Goal: Task Accomplishment & Management: Complete application form

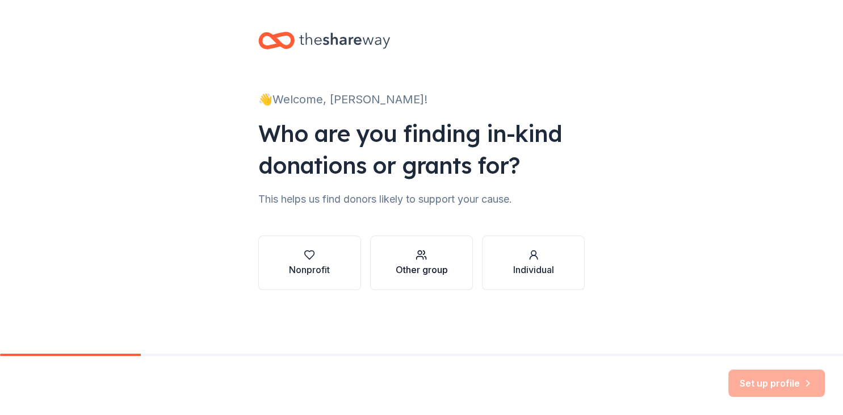
click at [443, 273] on div "Other group" at bounding box center [421, 270] width 52 height 14
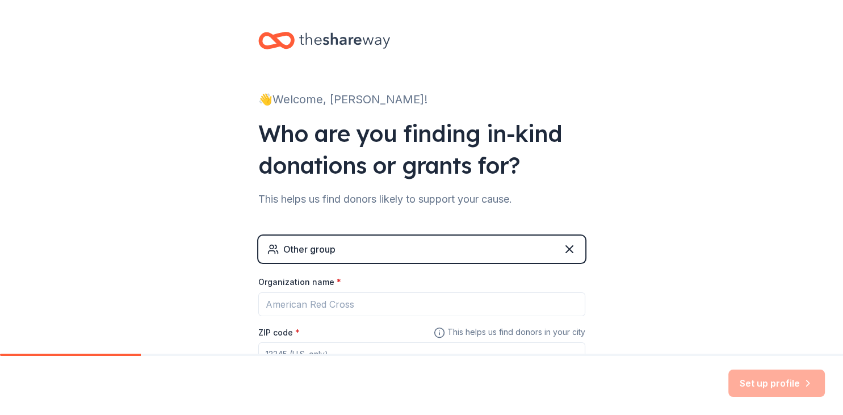
scroll to position [53, 0]
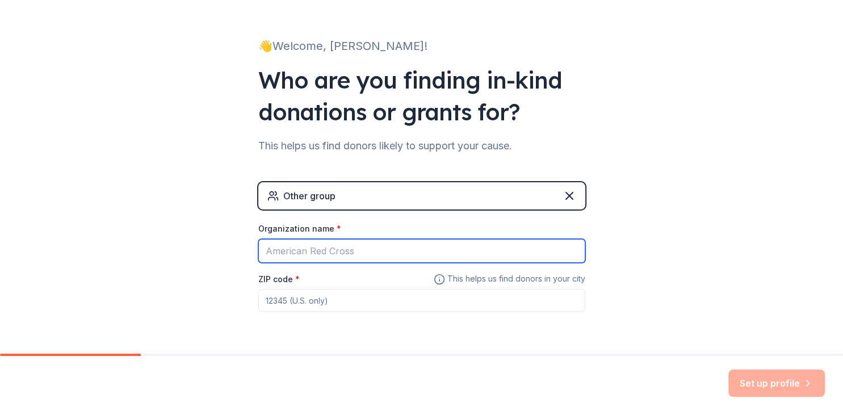
click at [445, 252] on input "Organization name *" at bounding box center [421, 251] width 327 height 24
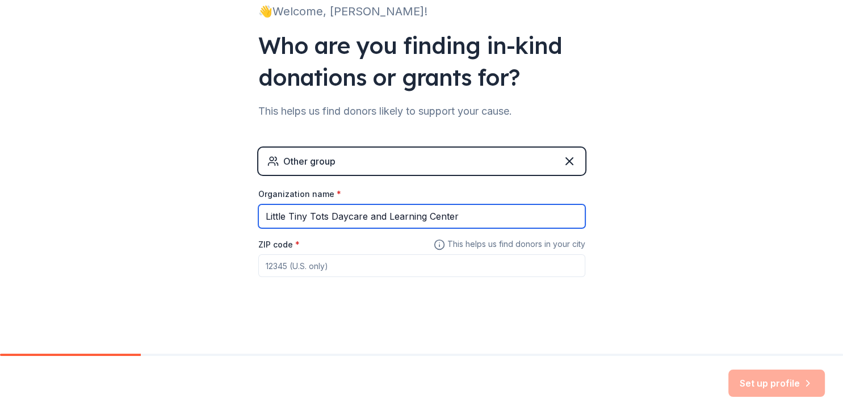
type input "Little Tiny Tots Daycare and Learning Center"
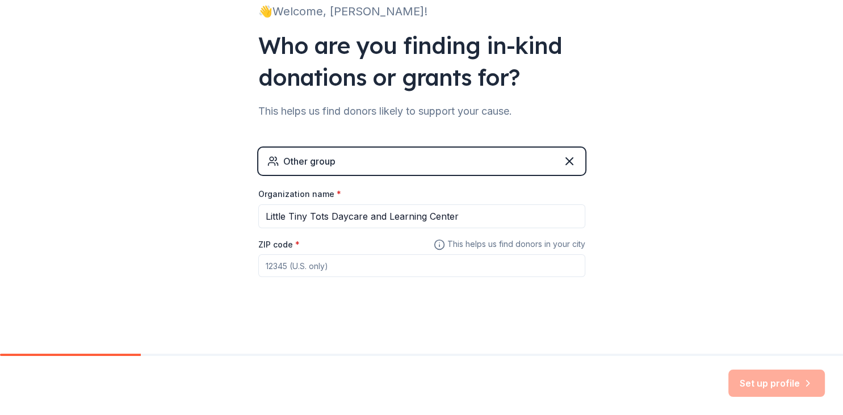
click at [357, 265] on input "ZIP code *" at bounding box center [421, 265] width 327 height 23
type input "63077"
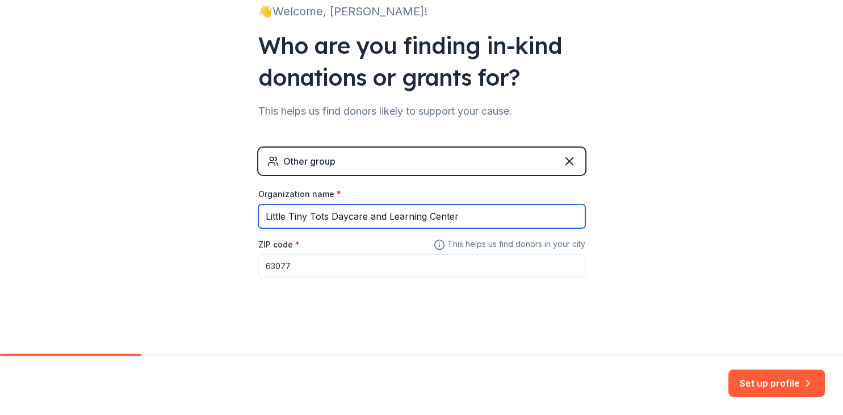
click at [387, 213] on input "Little Tiny Tots Daycare and Learning Center" at bounding box center [421, 216] width 327 height 24
type input "Little Tiny Tots Learning Center"
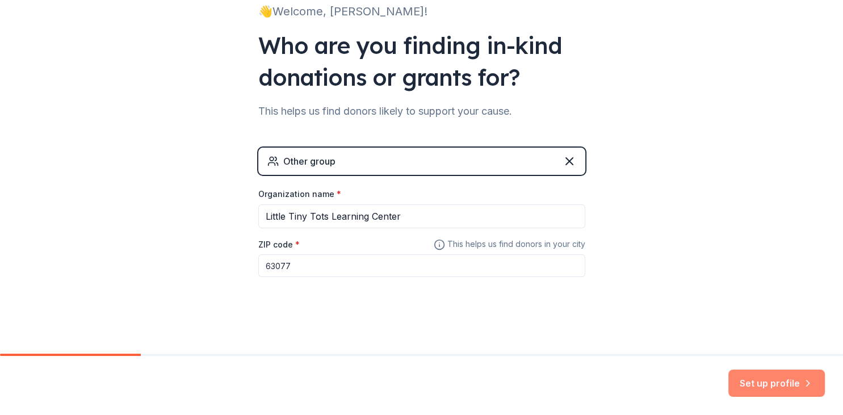
click at [750, 387] on button "Set up profile" at bounding box center [776, 383] width 97 height 27
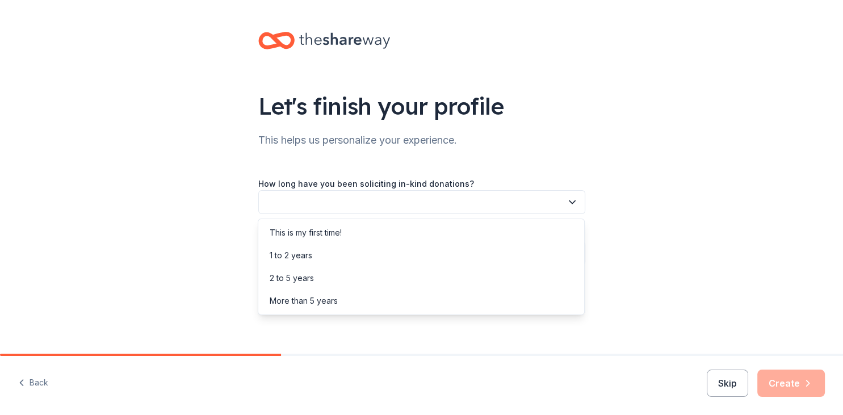
click at [439, 199] on button "button" at bounding box center [421, 202] width 327 height 24
click at [417, 221] on div "This is my first time!" at bounding box center [421, 232] width 321 height 23
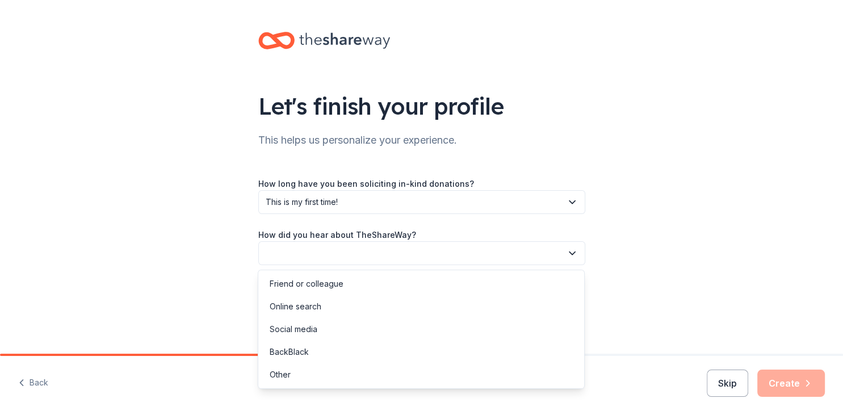
click at [399, 250] on button "button" at bounding box center [421, 253] width 327 height 24
click at [359, 311] on div "Online search" at bounding box center [421, 306] width 321 height 23
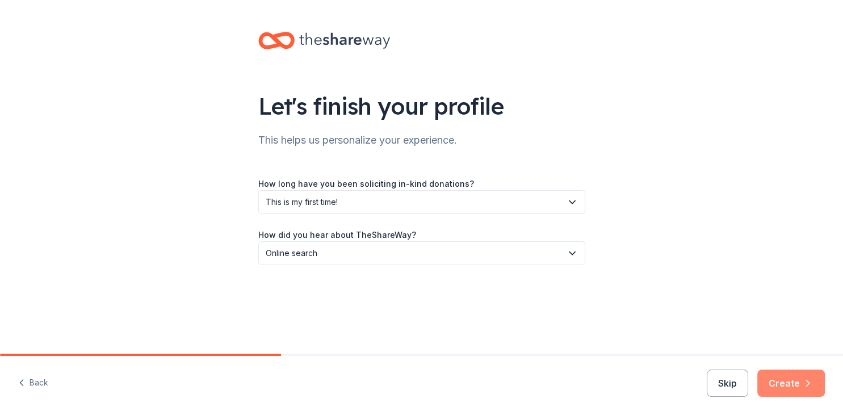
click at [778, 385] on button "Create" at bounding box center [791, 383] width 68 height 27
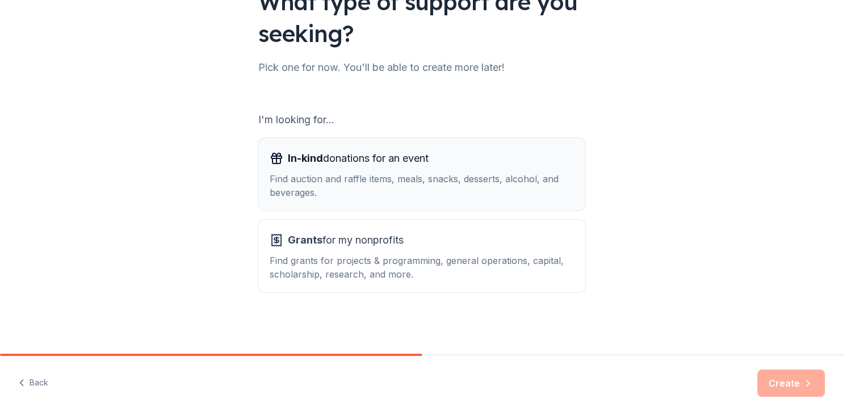
scroll to position [103, 0]
click at [517, 197] on div "Find auction and raffle items, meals, snacks, desserts, alcohol, and beverages." at bounding box center [422, 186] width 304 height 27
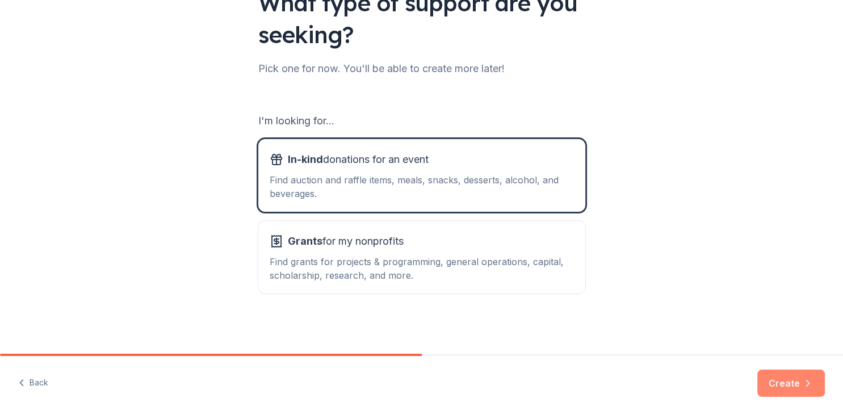
click at [773, 377] on button "Create" at bounding box center [791, 383] width 68 height 27
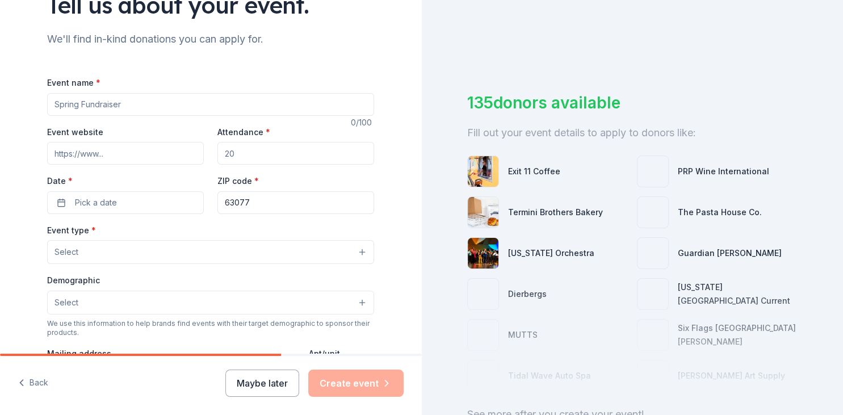
scroll to position [253, 0]
